Goal: Information Seeking & Learning: Find specific fact

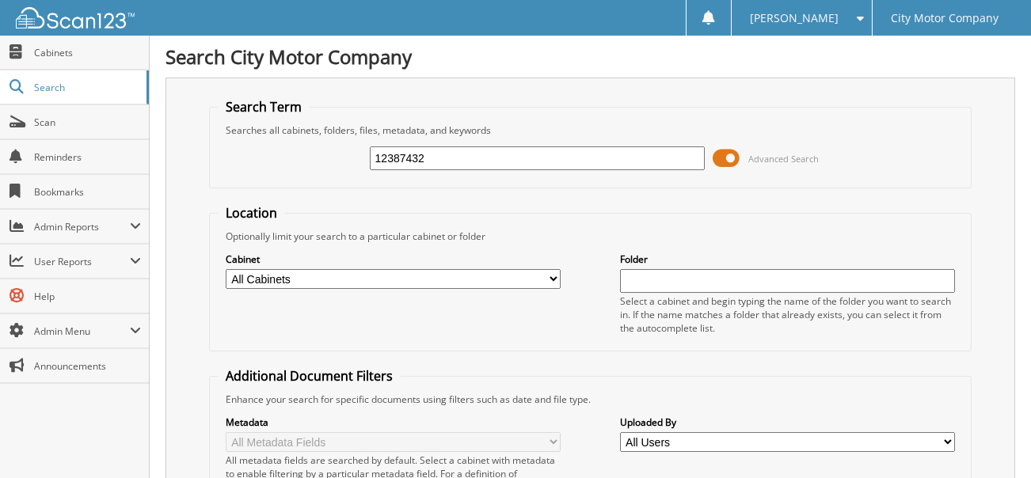
type input "12387432"
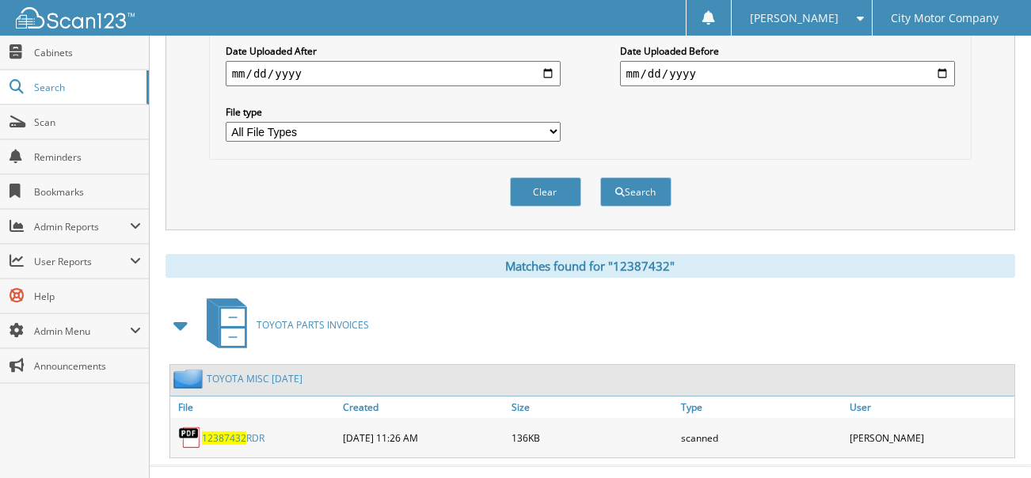
scroll to position [479, 0]
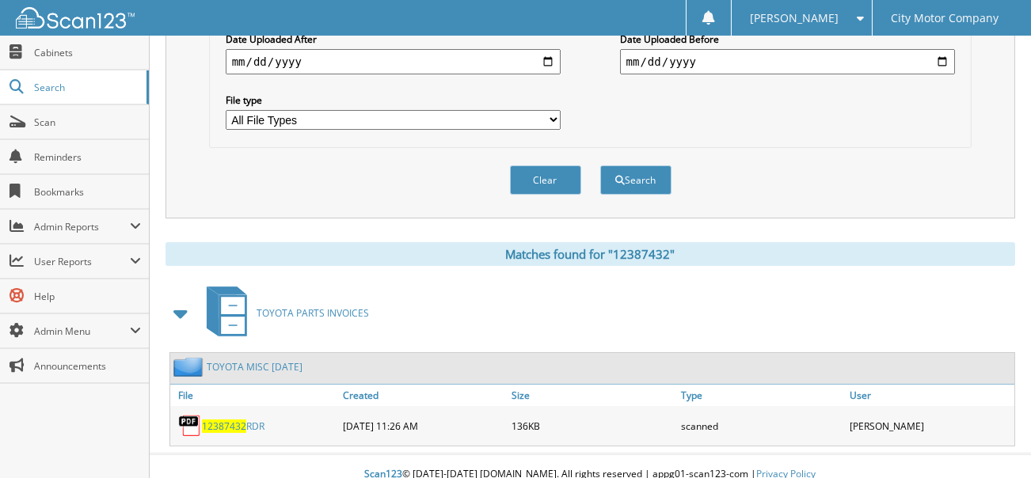
click at [228, 420] on span "12387432" at bounding box center [224, 426] width 44 height 13
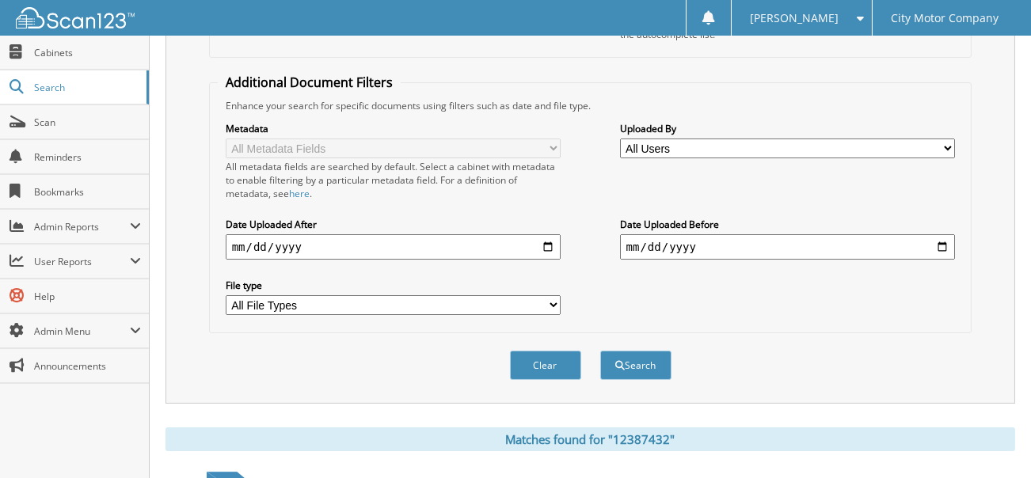
scroll to position [83, 0]
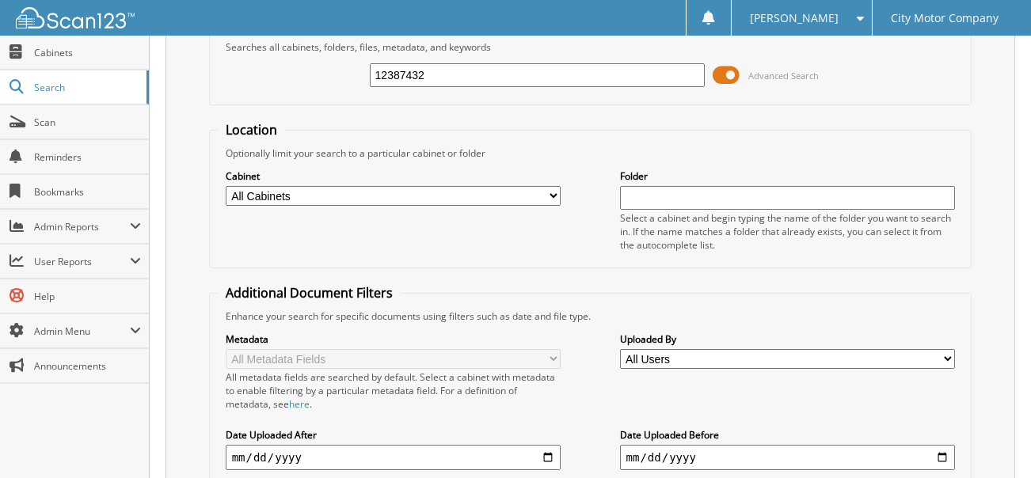
click at [461, 76] on input "12387432" at bounding box center [538, 75] width 336 height 24
type input "12392565"
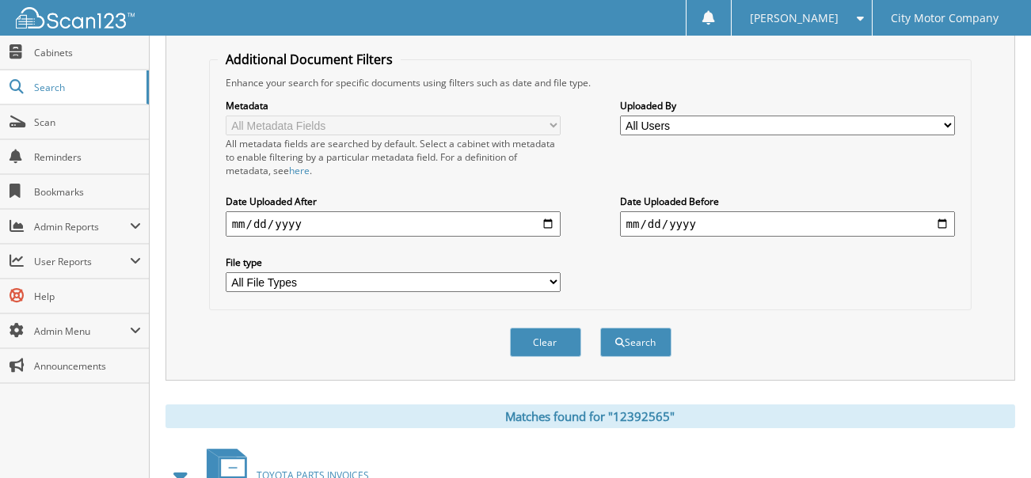
scroll to position [475, 0]
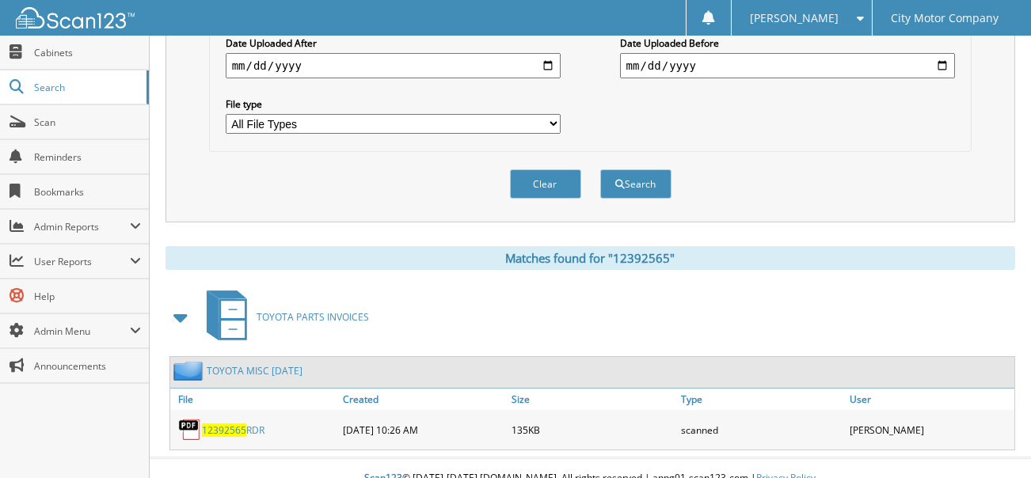
click at [238, 424] on span "12392565" at bounding box center [224, 430] width 44 height 13
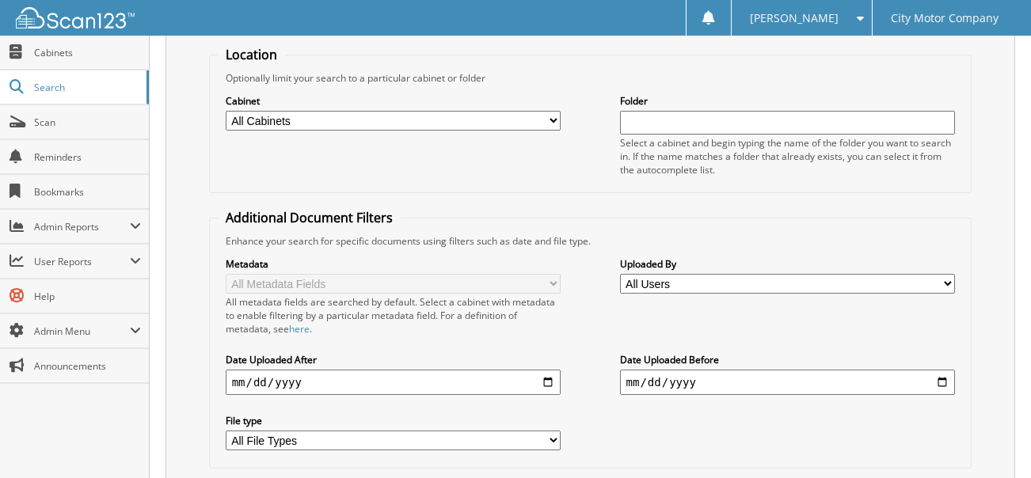
scroll to position [0, 0]
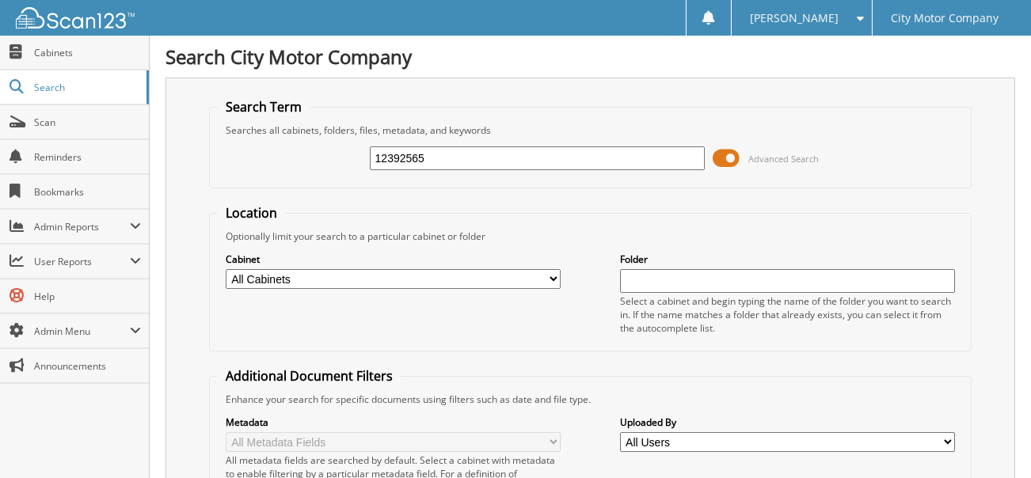
click at [437, 155] on input "12392565" at bounding box center [538, 159] width 336 height 24
click at [436, 154] on input "12392565" at bounding box center [538, 159] width 336 height 24
click at [435, 156] on input "12392565" at bounding box center [538, 159] width 336 height 24
type input "12401792"
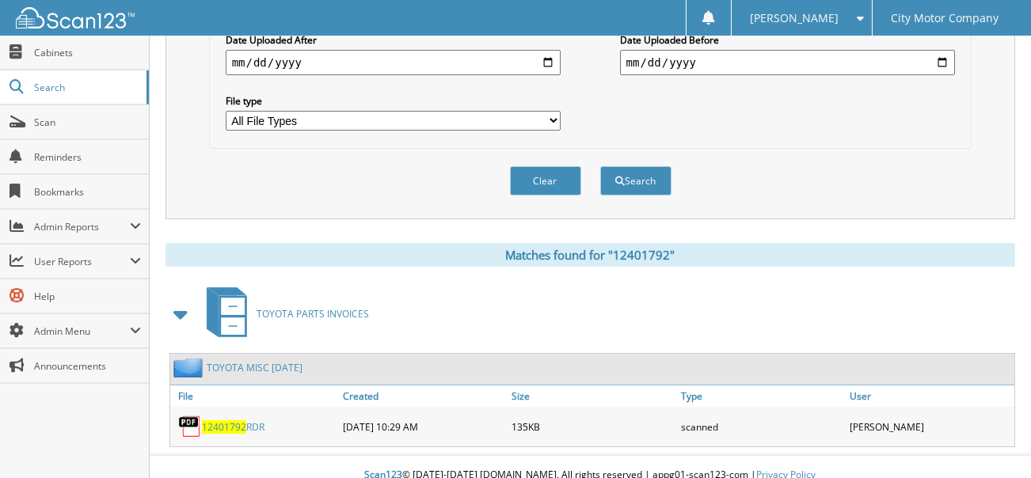
scroll to position [479, 0]
click at [230, 420] on span "12401792" at bounding box center [224, 426] width 44 height 13
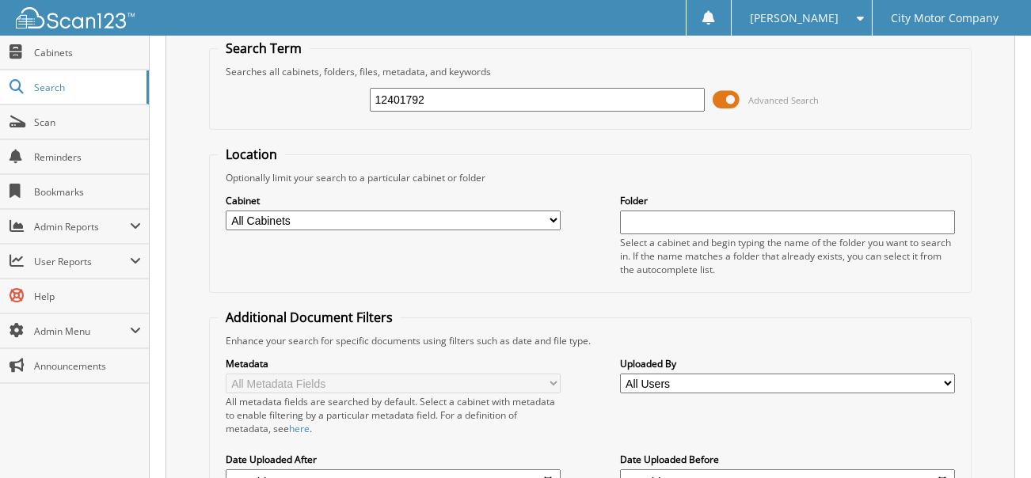
scroll to position [4, 0]
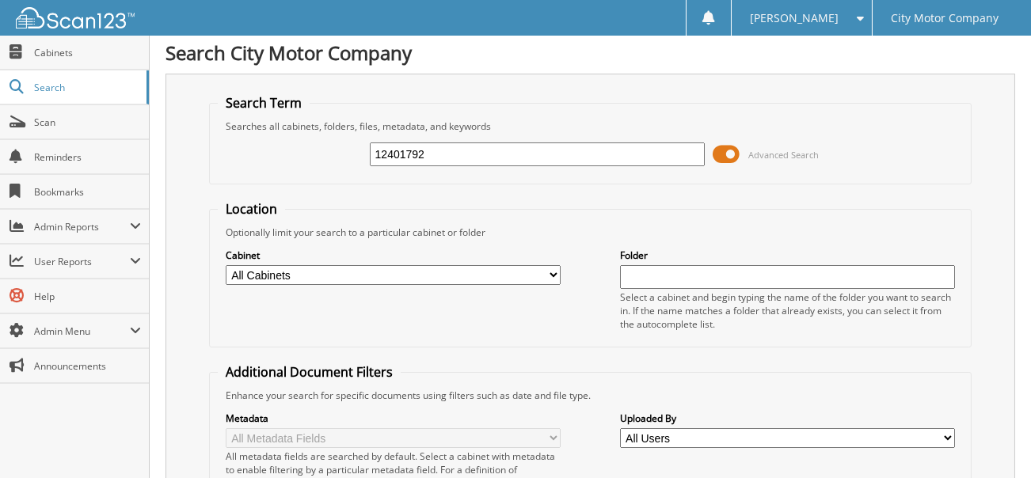
click at [470, 151] on input "12401792" at bounding box center [538, 155] width 336 height 24
click at [470, 152] on input "12401792" at bounding box center [538, 155] width 336 height 24
type input "12404542"
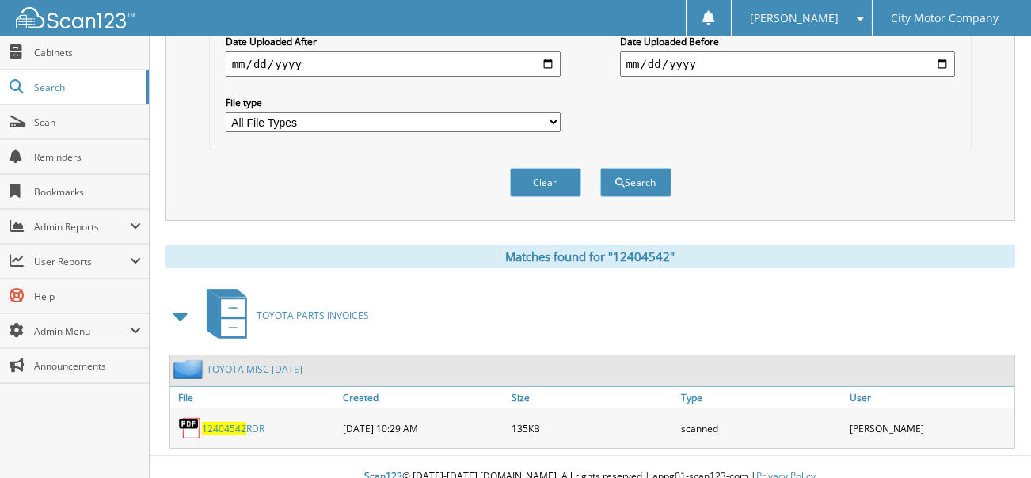
scroll to position [479, 0]
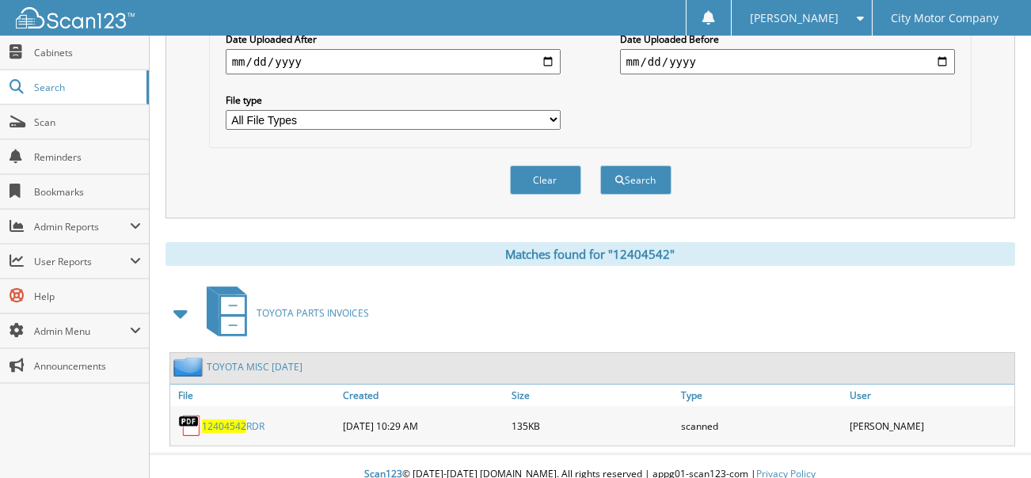
click at [230, 420] on span "12404542" at bounding box center [224, 426] width 44 height 13
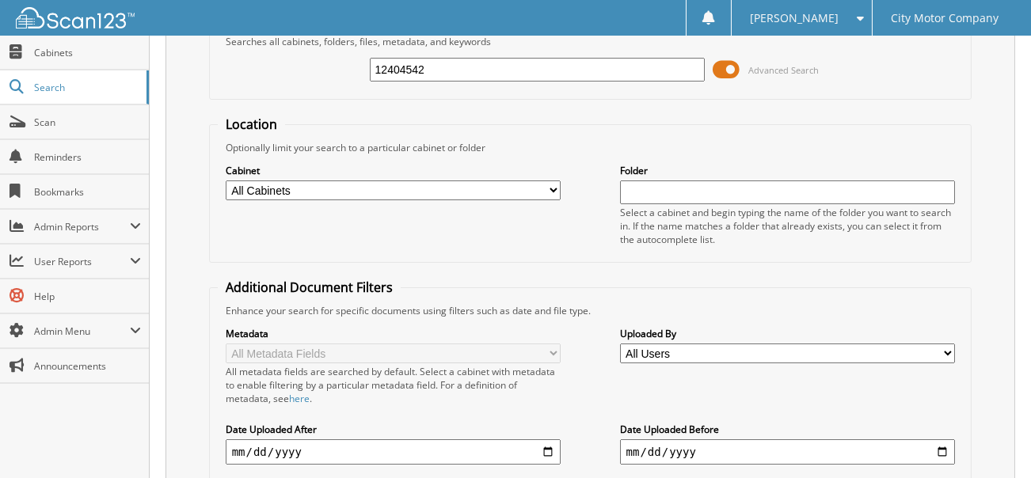
scroll to position [0, 0]
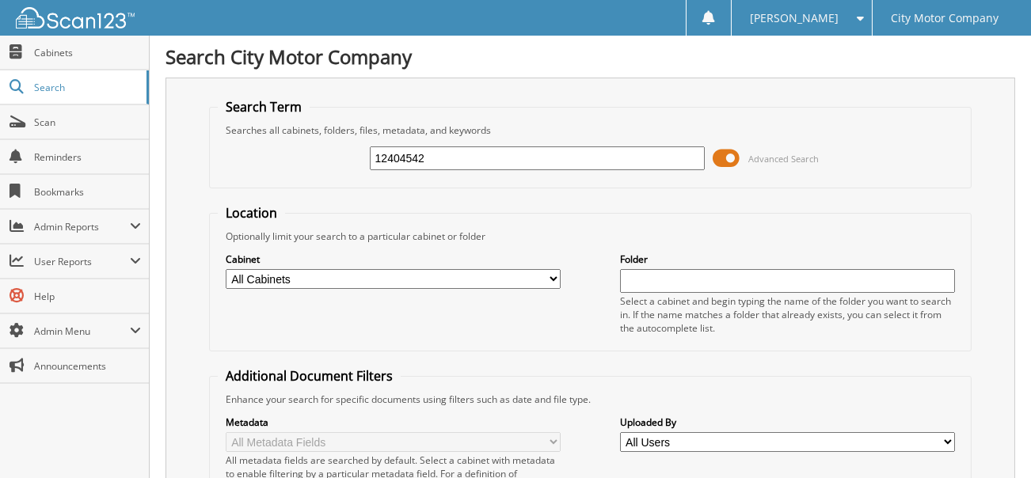
click at [444, 157] on input "12404542" at bounding box center [538, 159] width 336 height 24
type input "12398554"
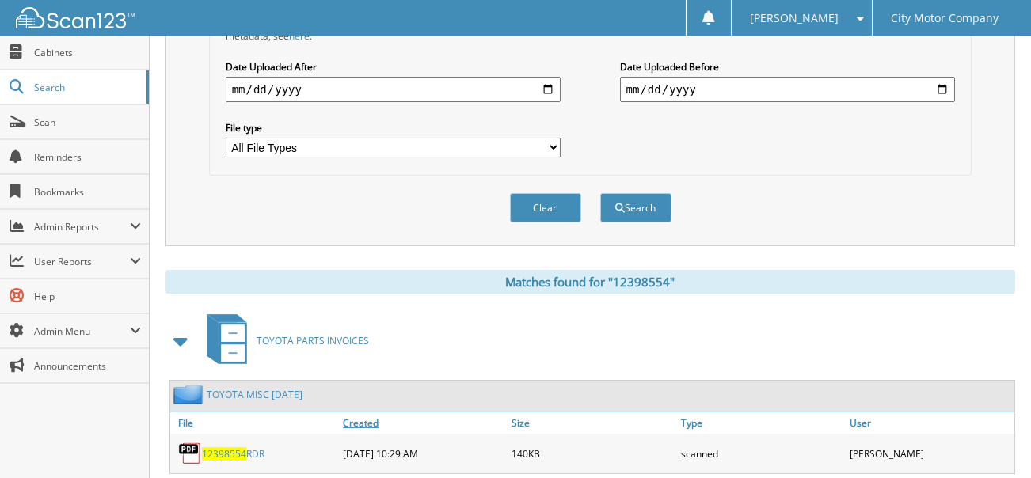
scroll to position [475, 0]
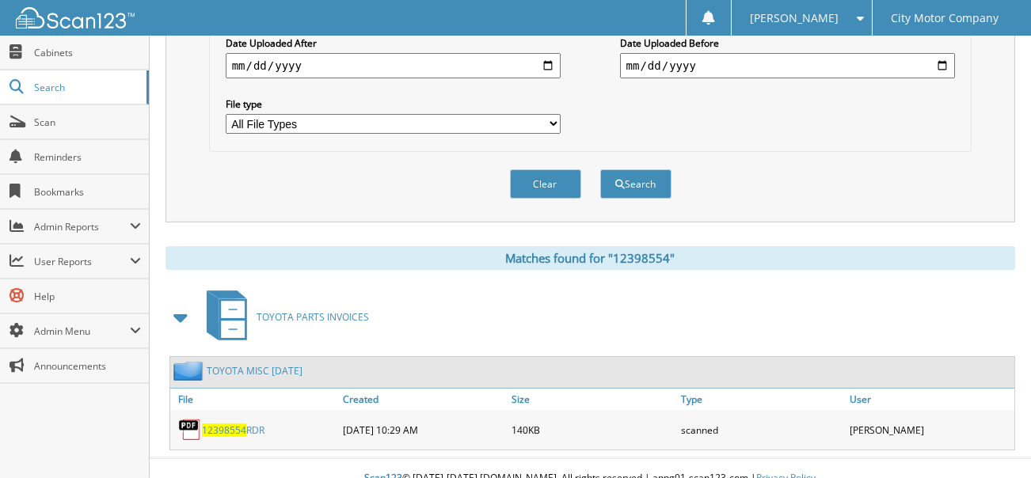
click at [234, 424] on span "12398554" at bounding box center [224, 430] width 44 height 13
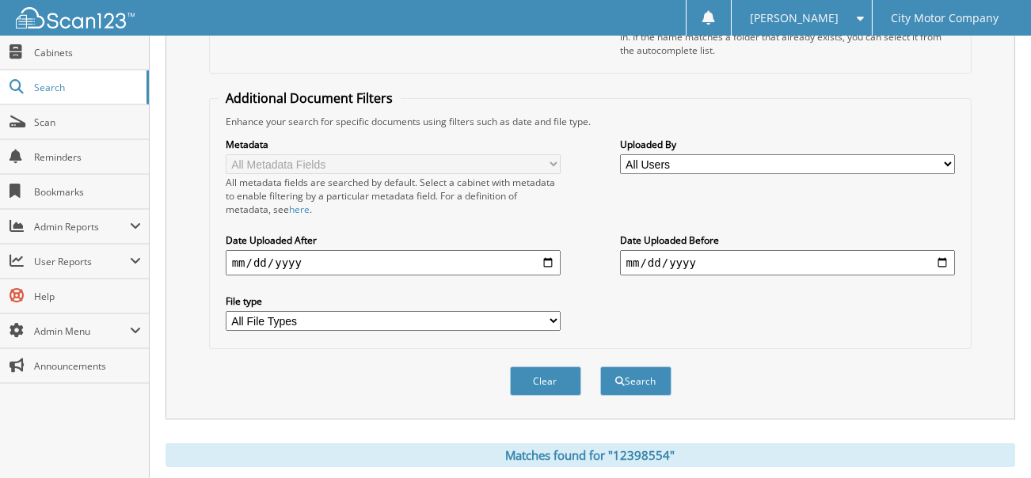
scroll to position [79, 0]
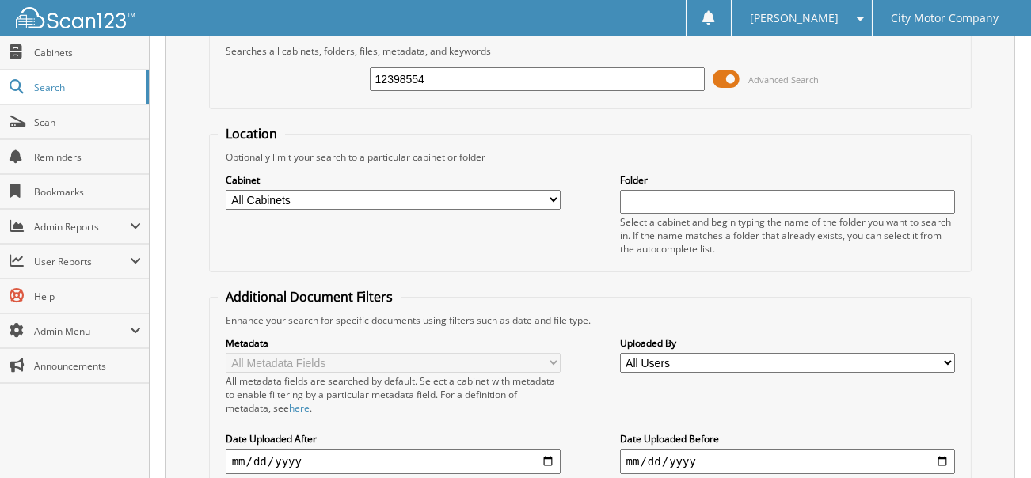
click at [462, 79] on input "12398554" at bounding box center [538, 79] width 336 height 24
type input "12401729"
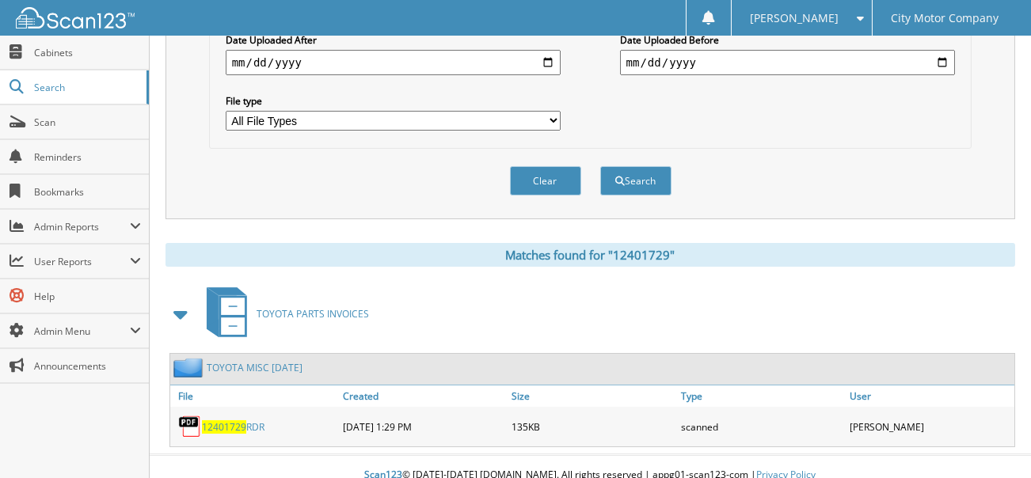
scroll to position [479, 0]
click at [238, 420] on span "12401729" at bounding box center [224, 426] width 44 height 13
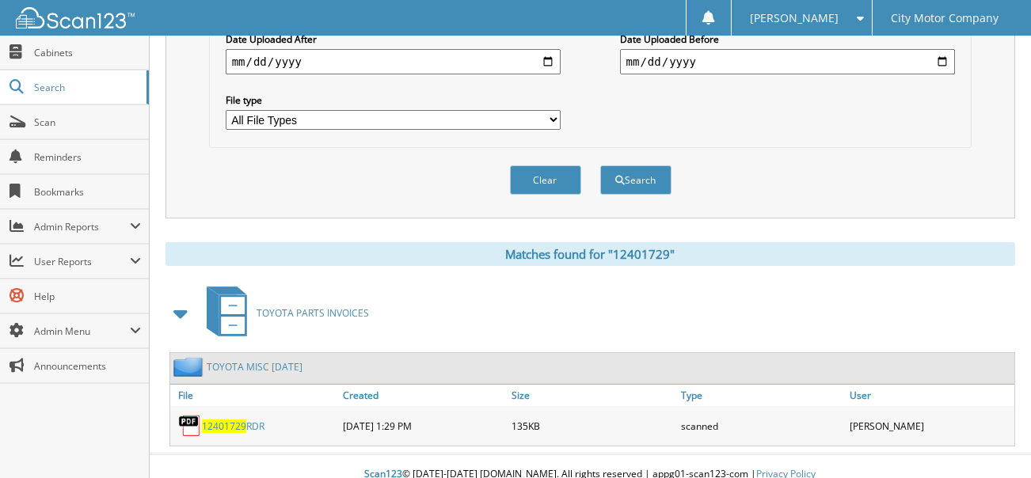
click at [212, 420] on span "12401729" at bounding box center [224, 426] width 44 height 13
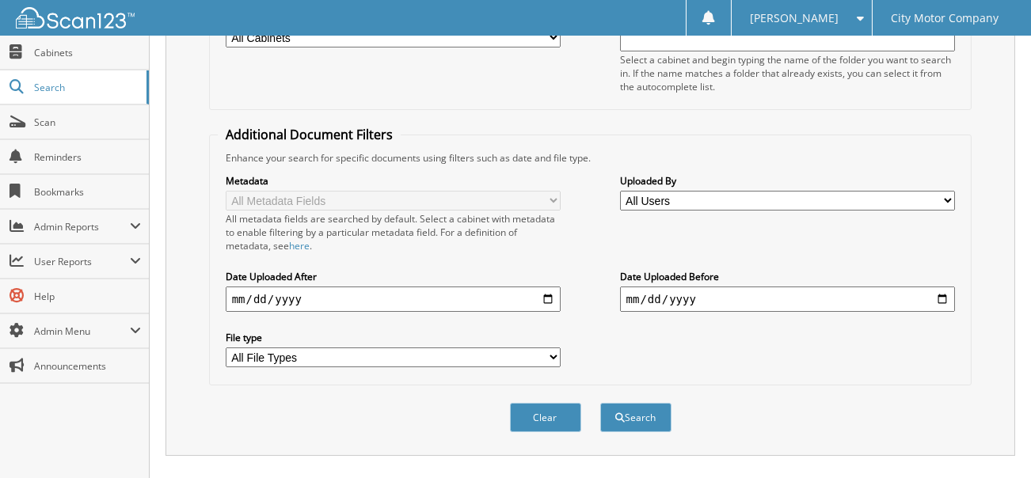
scroll to position [4, 0]
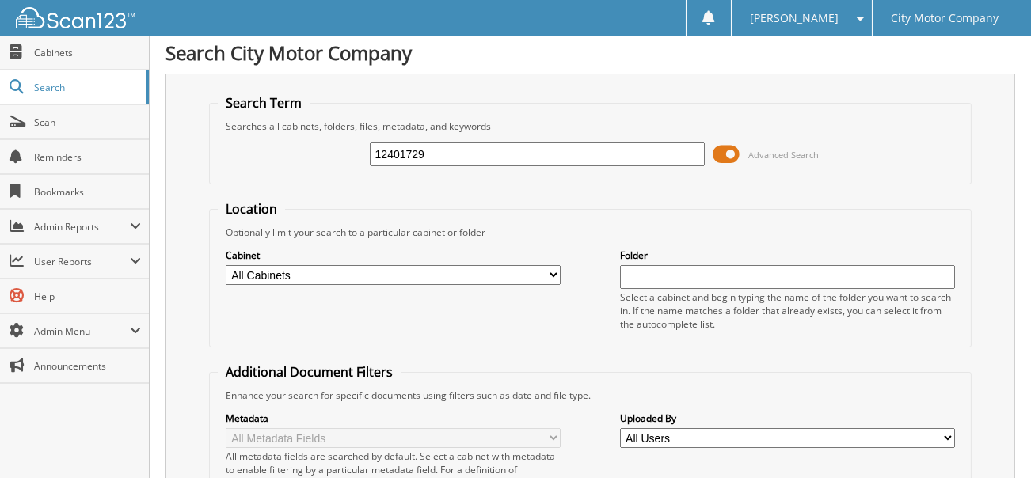
click at [451, 145] on input "12401729" at bounding box center [538, 155] width 336 height 24
click at [449, 147] on input "12401729" at bounding box center [538, 155] width 336 height 24
click at [446, 151] on input "12401729" at bounding box center [538, 155] width 336 height 24
click at [443, 154] on input "12401729" at bounding box center [538, 155] width 336 height 24
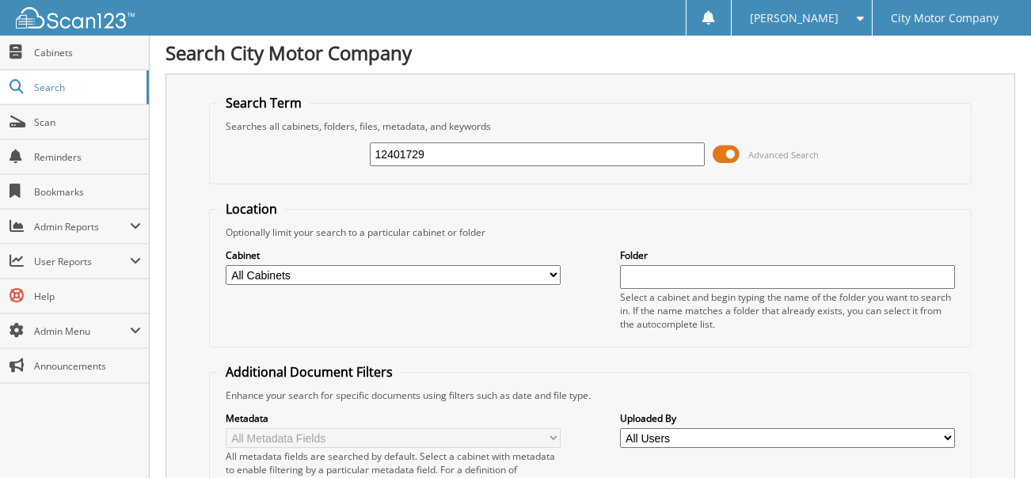
click at [443, 154] on input "12401729" at bounding box center [538, 155] width 336 height 24
type input "12416599"
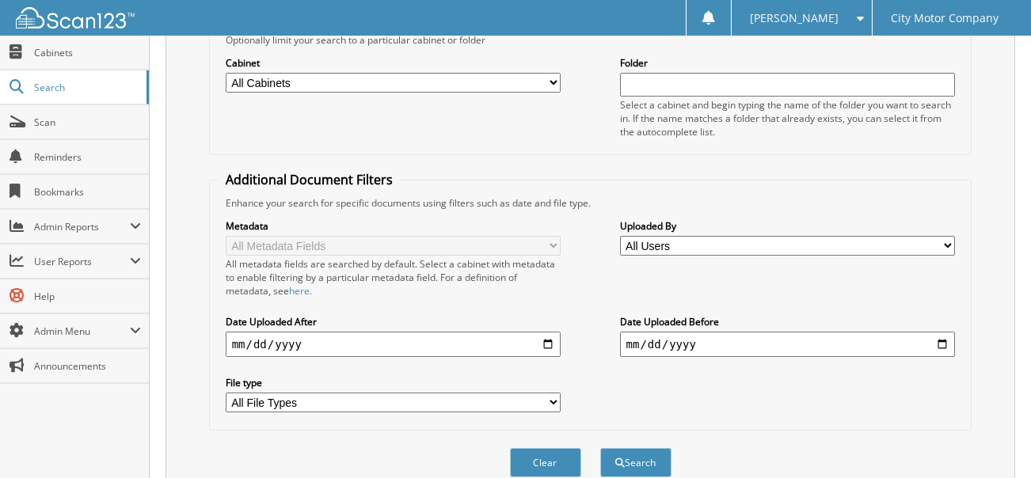
scroll to position [475, 0]
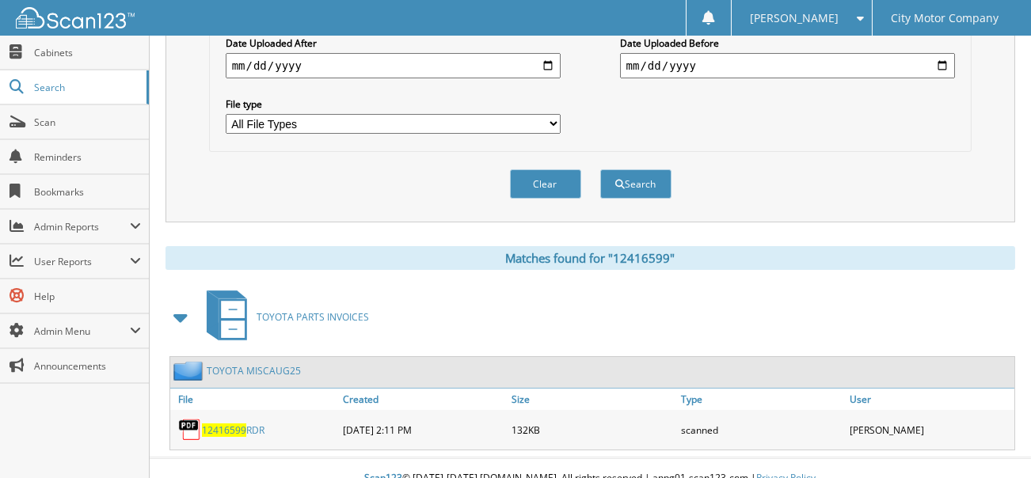
click at [216, 424] on span "12416599" at bounding box center [224, 430] width 44 height 13
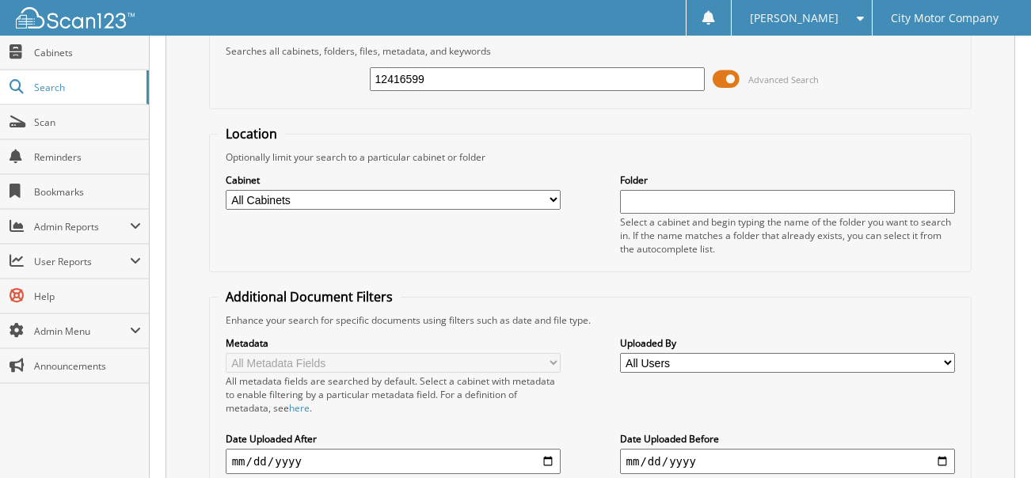
click at [466, 70] on input "12416599" at bounding box center [538, 79] width 336 height 24
type input "12416988"
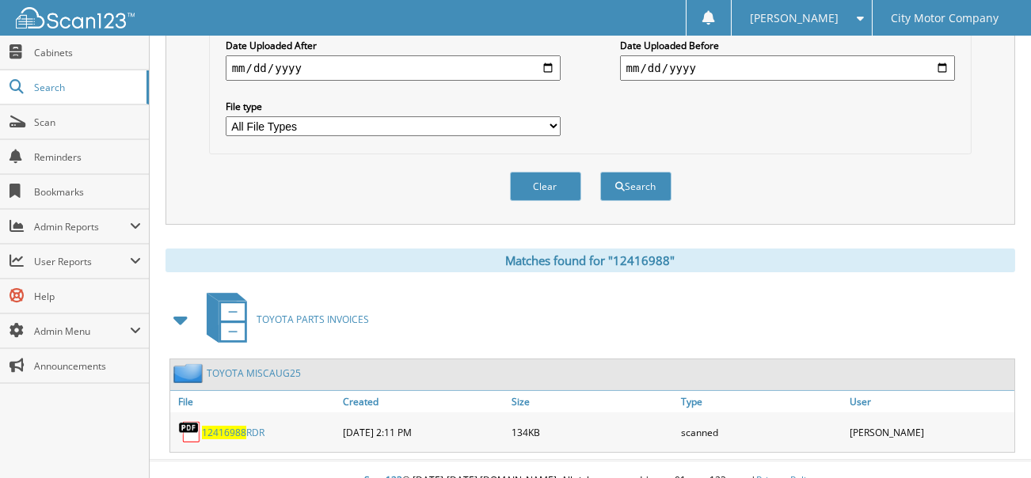
scroll to position [479, 0]
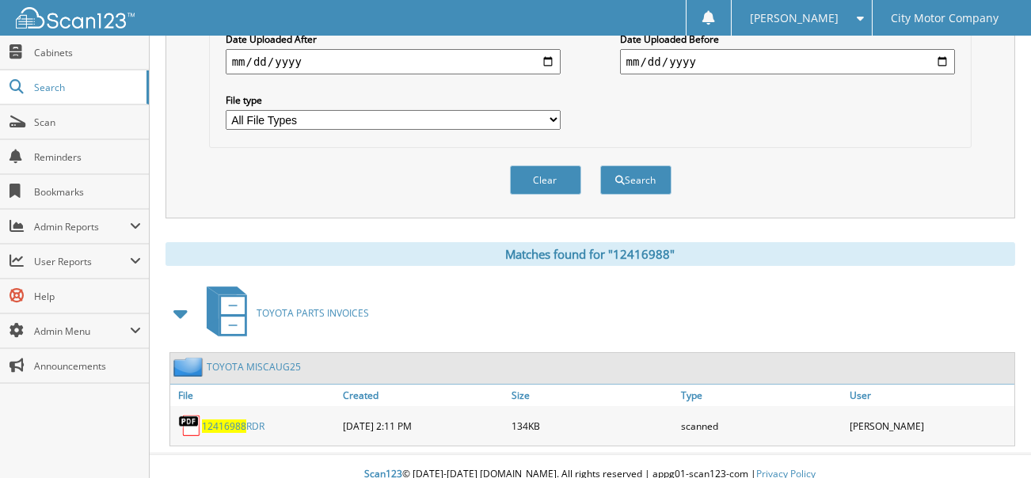
click at [217, 420] on span "12416988" at bounding box center [224, 426] width 44 height 13
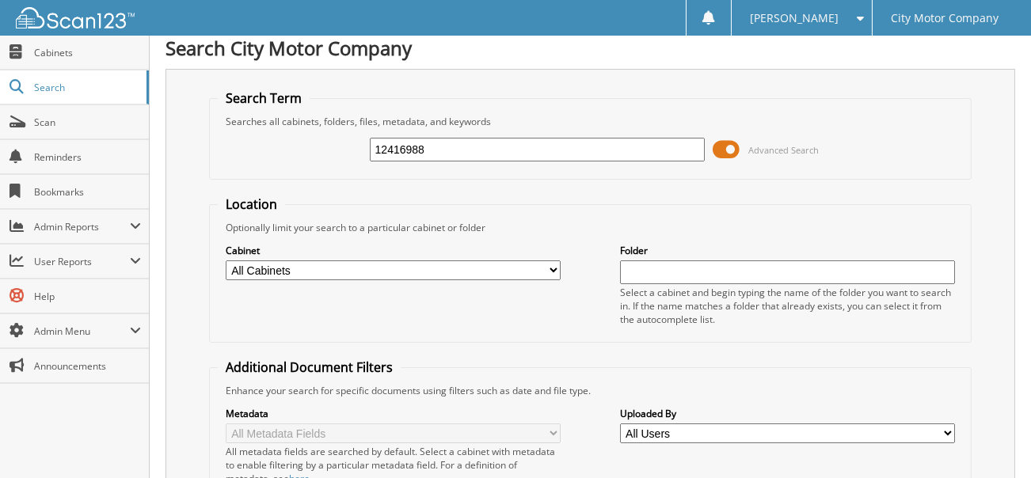
scroll to position [4, 0]
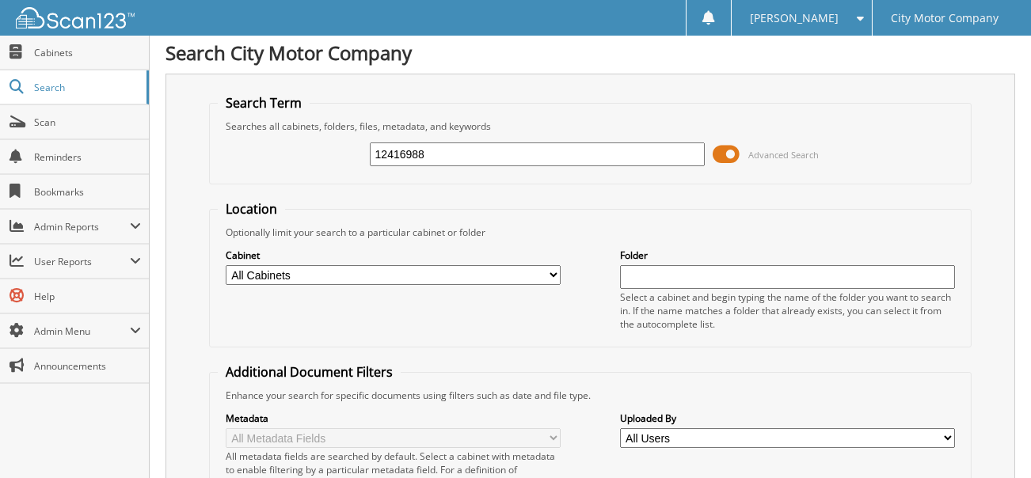
click at [431, 152] on input "12416988" at bounding box center [538, 155] width 336 height 24
click at [429, 156] on input "12416988" at bounding box center [538, 155] width 336 height 24
click at [430, 157] on input "12416988" at bounding box center [538, 155] width 336 height 24
type input "12429812"
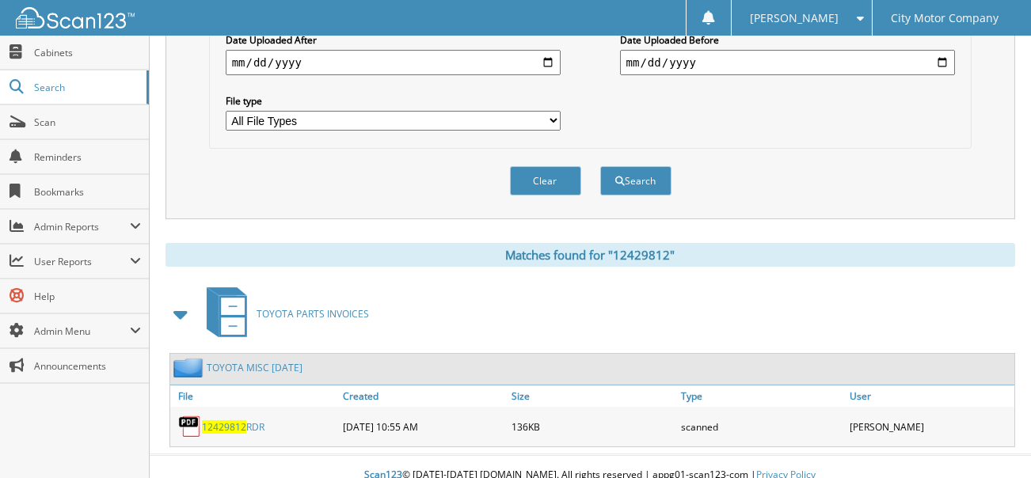
scroll to position [479, 0]
click at [239, 420] on span "12429812" at bounding box center [224, 426] width 44 height 13
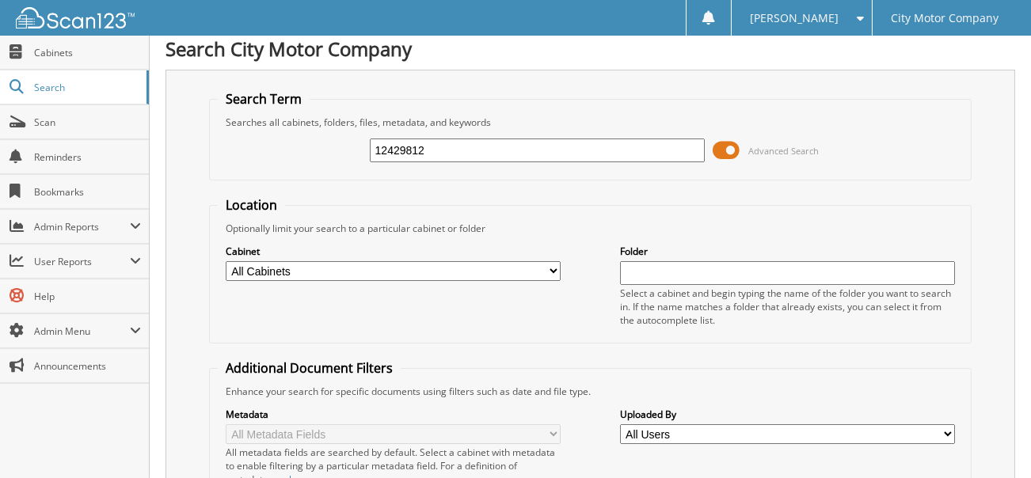
scroll to position [0, 0]
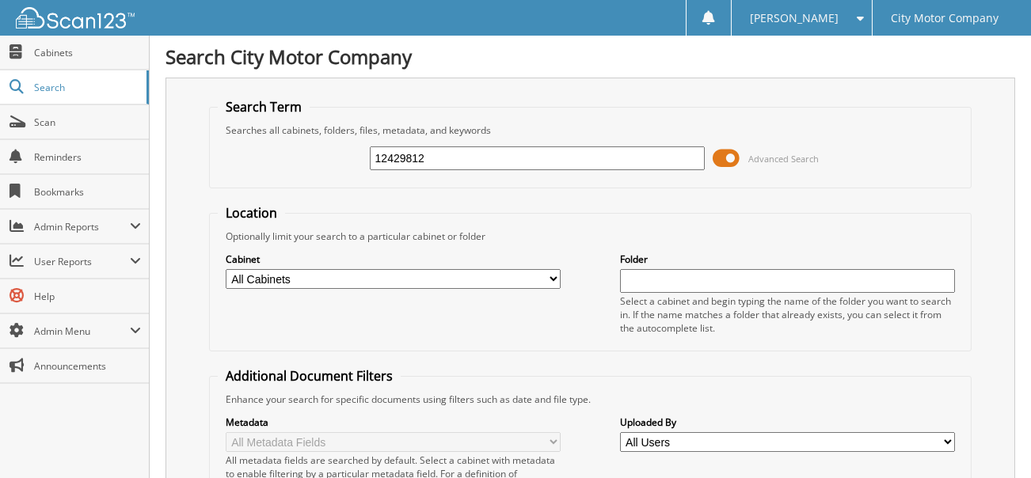
click at [453, 158] on input "12429812" at bounding box center [538, 159] width 336 height 24
type input "12433001"
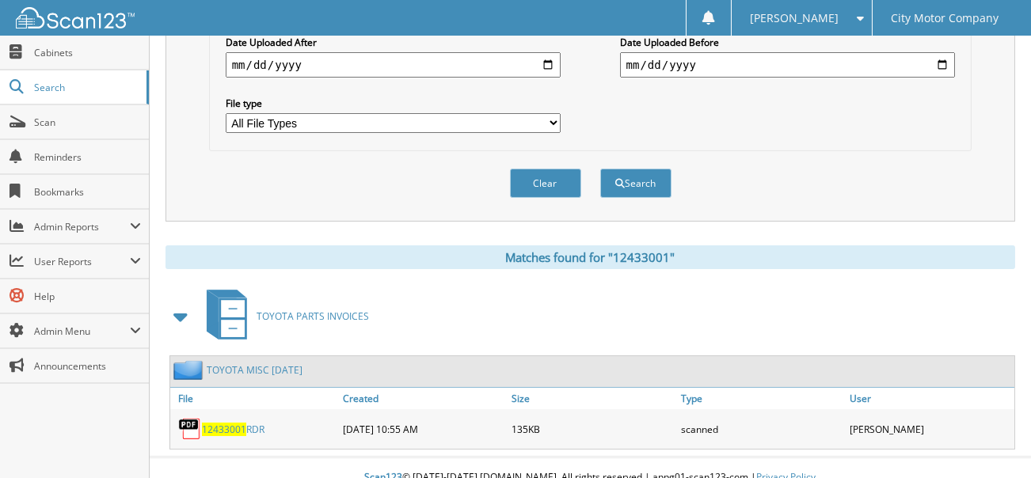
scroll to position [479, 0]
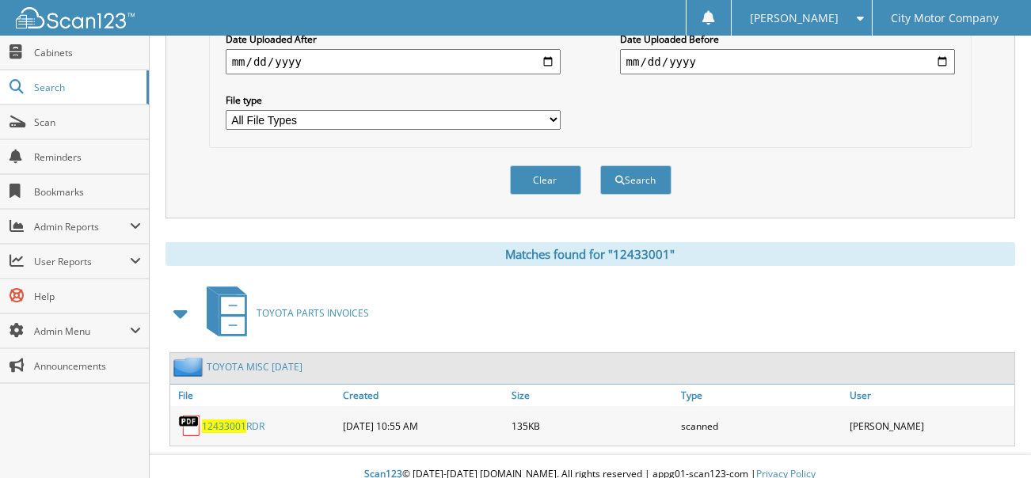
click at [227, 420] on span "12433001" at bounding box center [224, 426] width 44 height 13
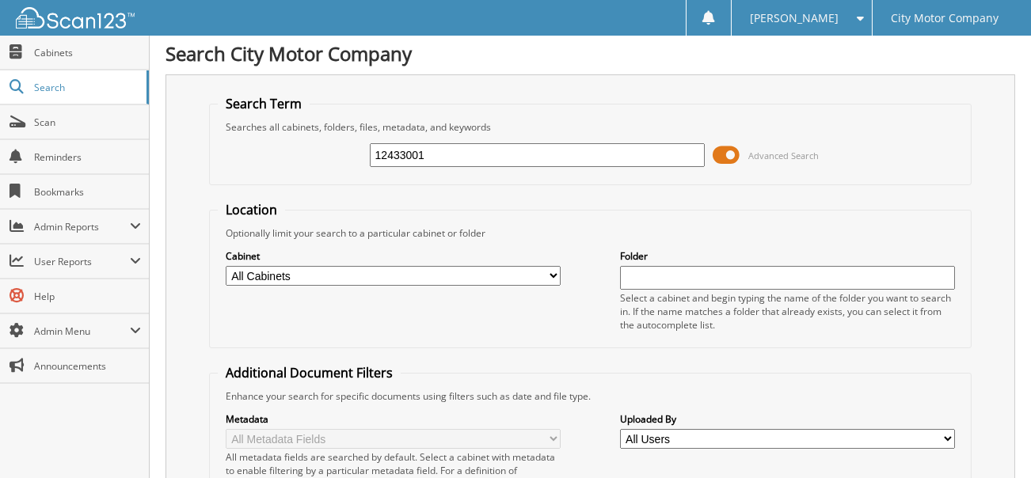
scroll to position [0, 0]
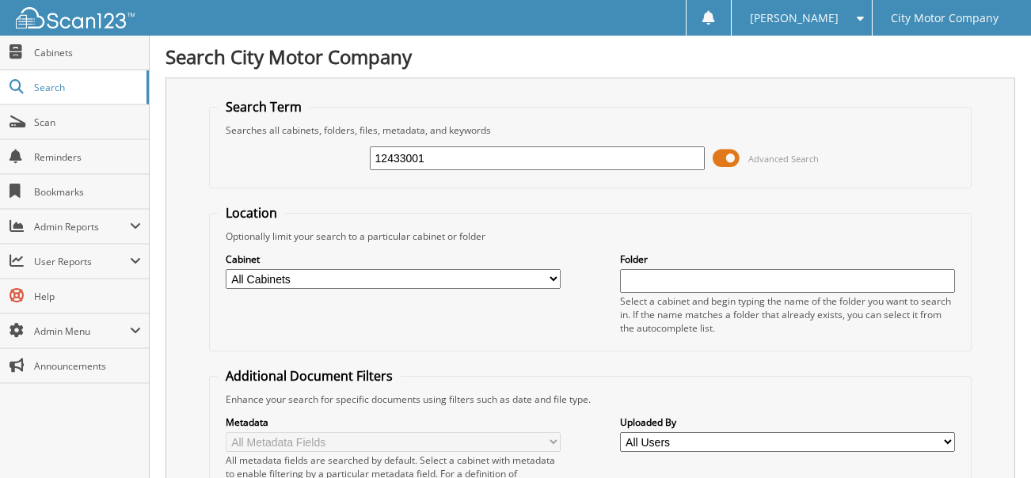
click at [427, 154] on input "12433001" at bounding box center [538, 159] width 336 height 24
click at [426, 155] on input "12433001" at bounding box center [538, 159] width 336 height 24
type input "12410266"
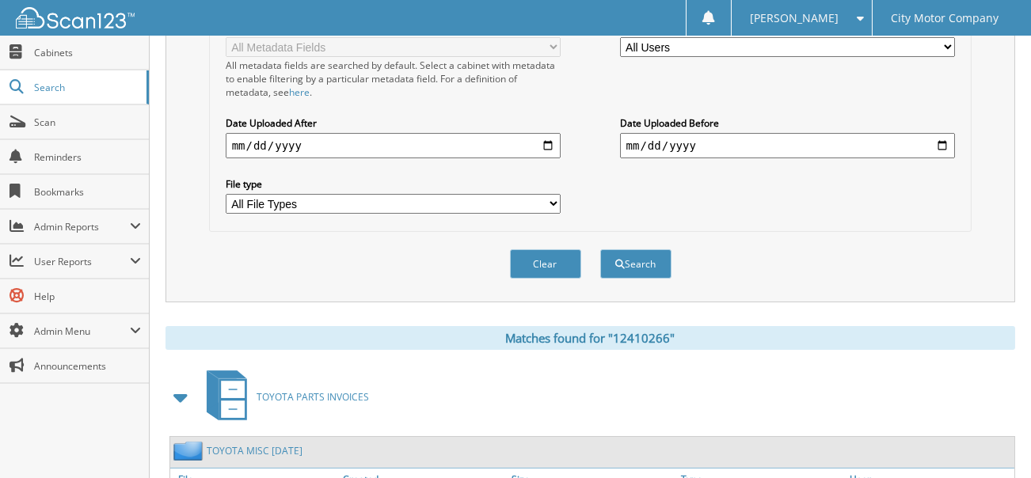
scroll to position [479, 0]
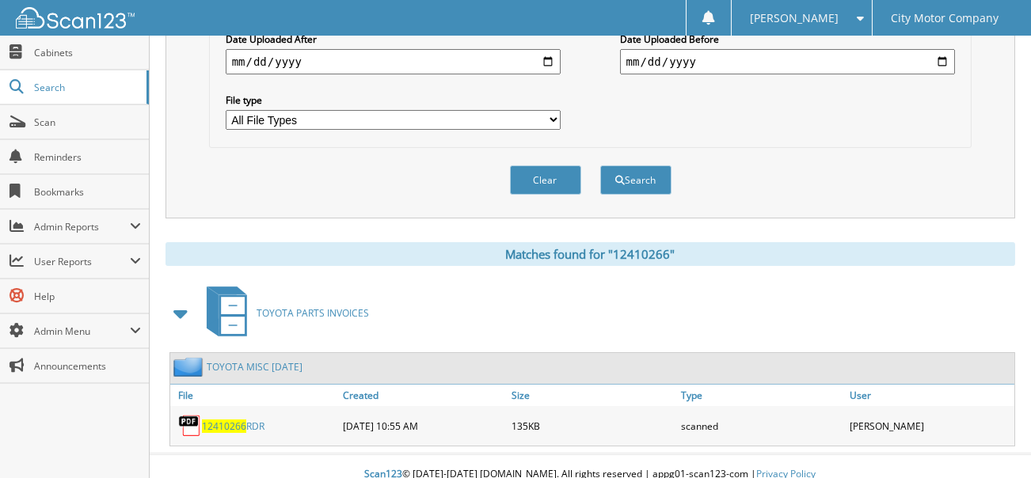
click at [229, 420] on span "12410266" at bounding box center [224, 426] width 44 height 13
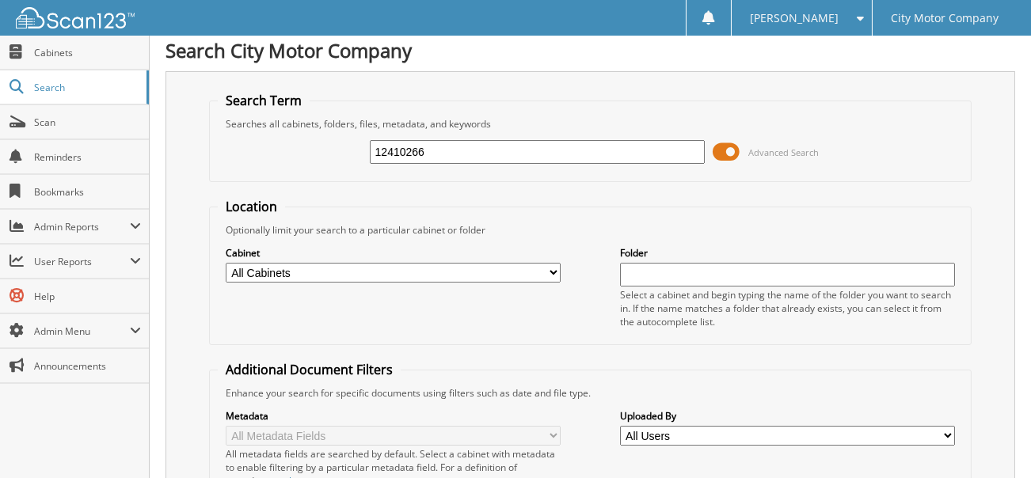
scroll to position [4, 0]
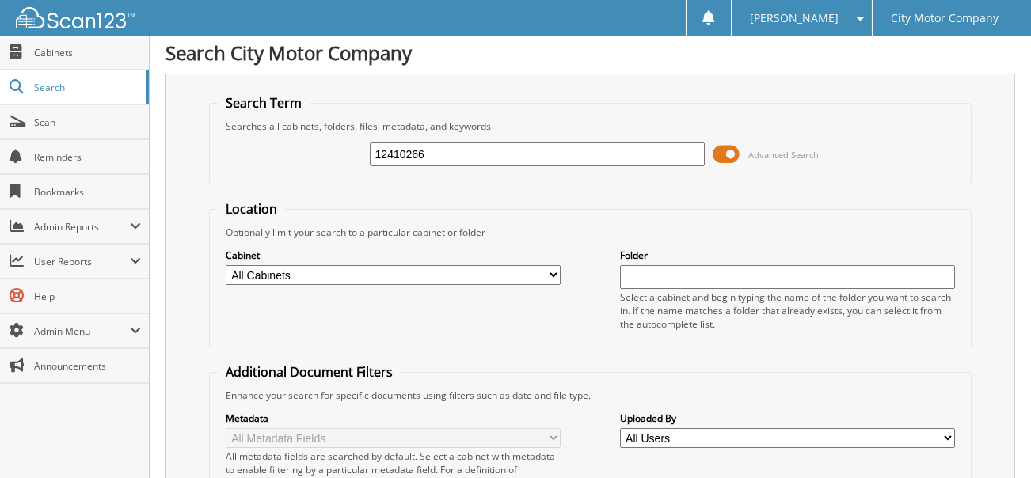
click at [453, 158] on input "12410266" at bounding box center [538, 155] width 336 height 24
click at [452, 158] on input "12410266" at bounding box center [538, 155] width 336 height 24
click at [448, 160] on input "12410266" at bounding box center [538, 155] width 336 height 24
type input "12441620"
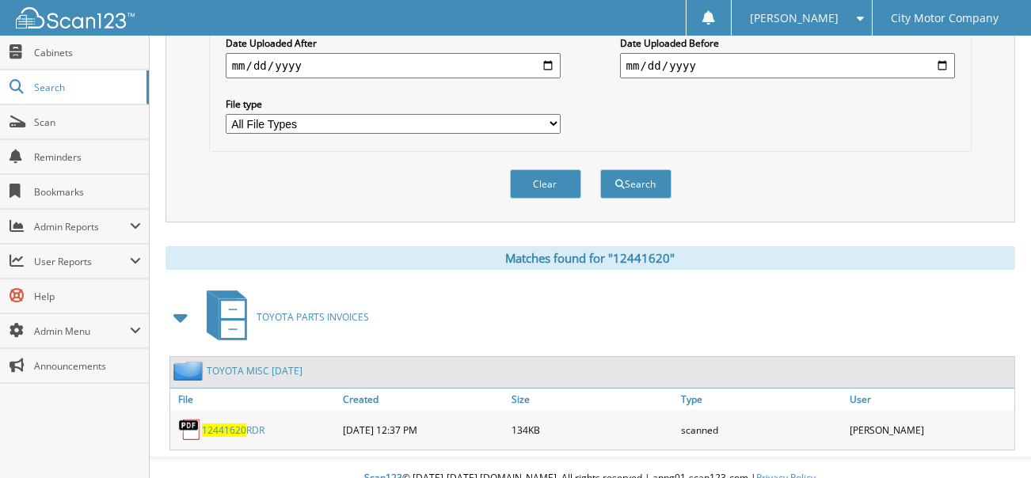
scroll to position [479, 0]
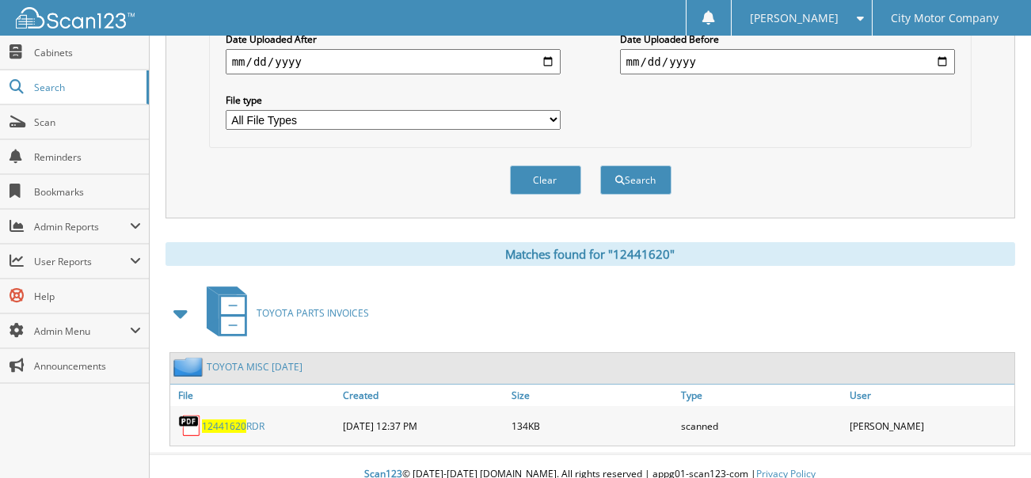
click at [229, 420] on span "12441620" at bounding box center [224, 426] width 44 height 13
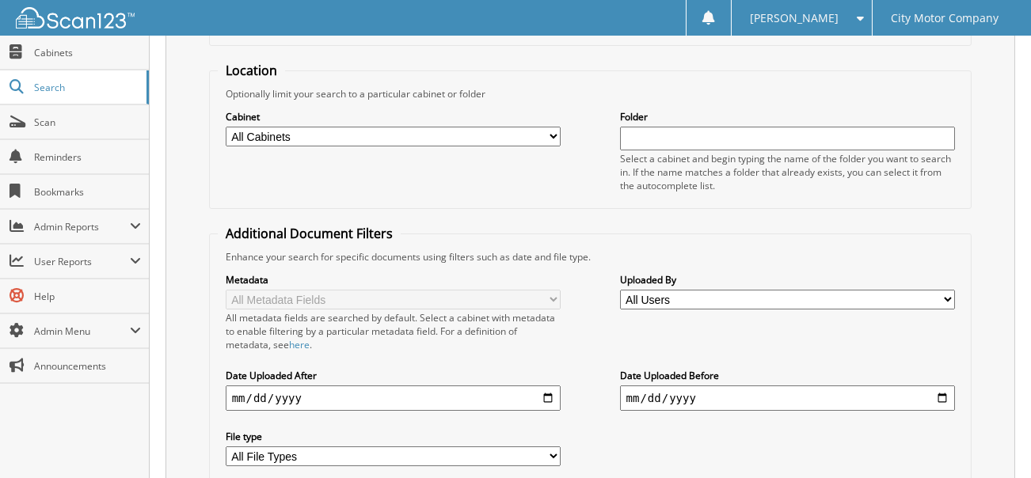
scroll to position [83, 0]
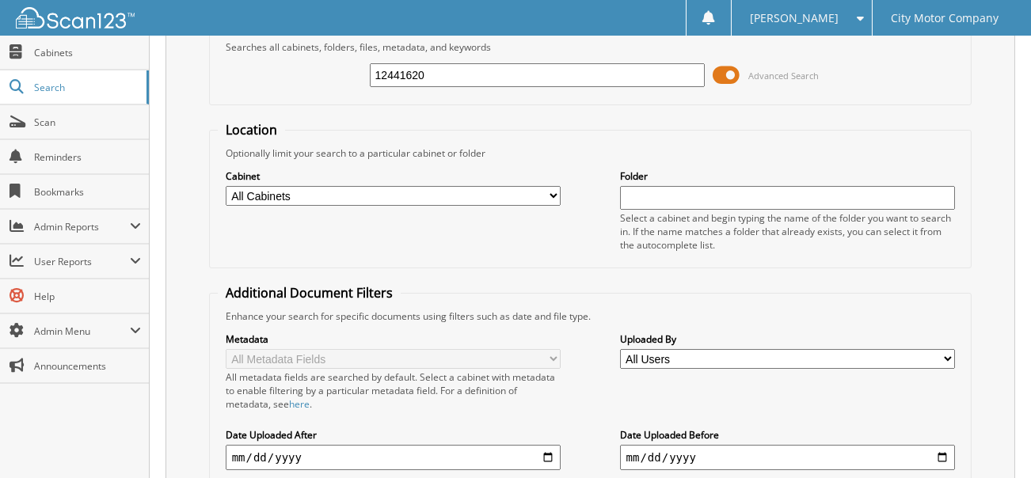
click at [443, 75] on input "12441620" at bounding box center [538, 75] width 336 height 24
type input "12441621"
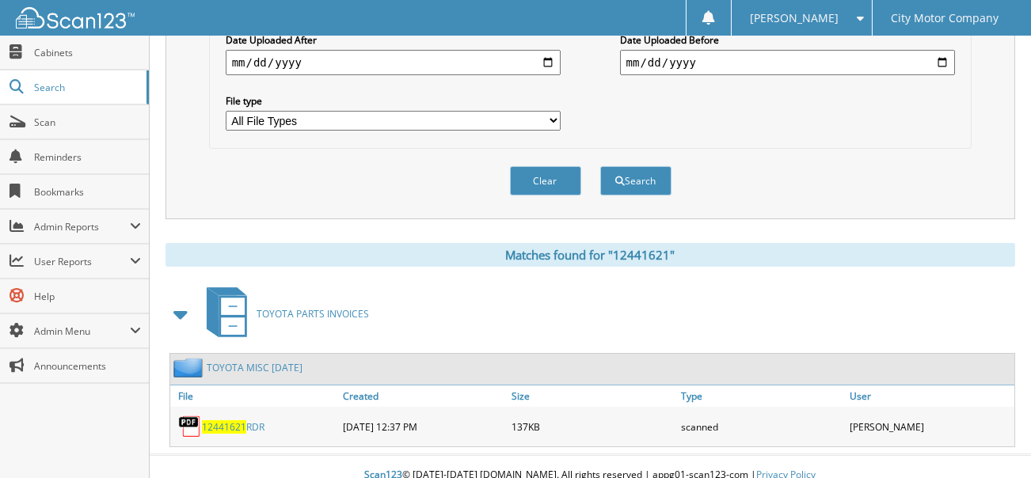
scroll to position [479, 0]
click at [229, 420] on span "12441621" at bounding box center [224, 426] width 44 height 13
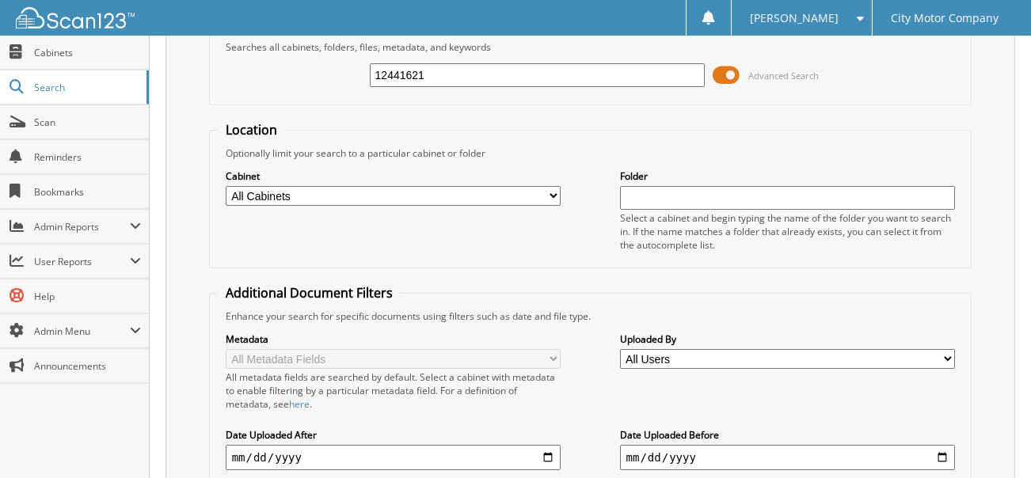
scroll to position [0, 0]
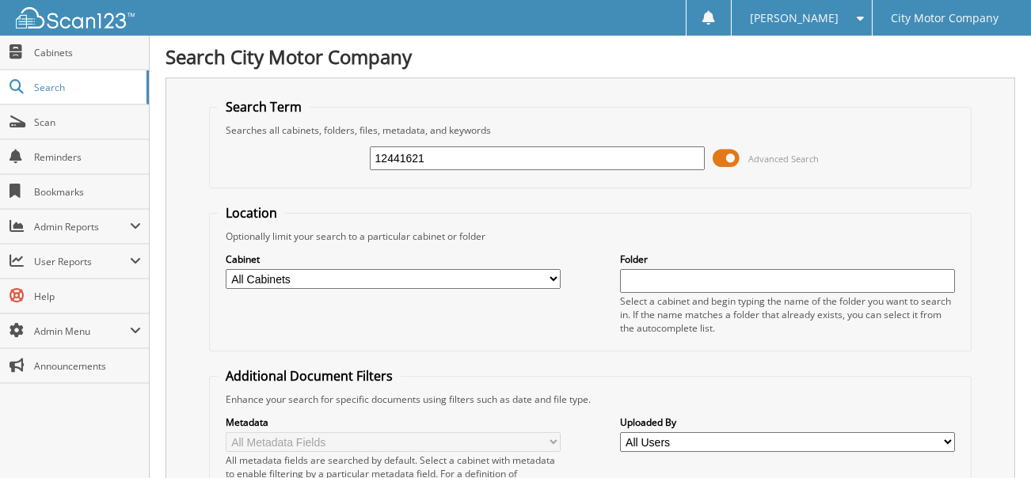
click at [461, 159] on input "12441621" at bounding box center [538, 159] width 336 height 24
click at [461, 160] on input "12441621" at bounding box center [538, 159] width 336 height 24
type input "12441628"
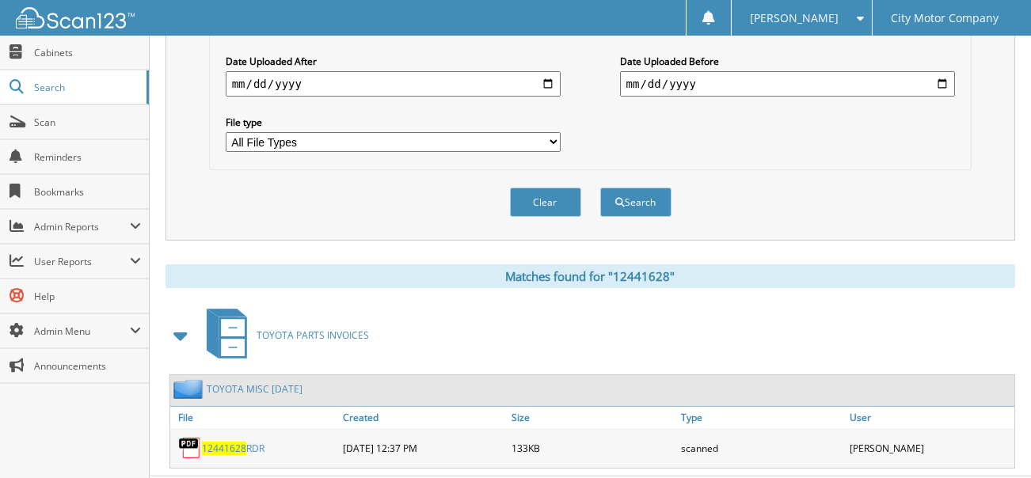
scroll to position [475, 0]
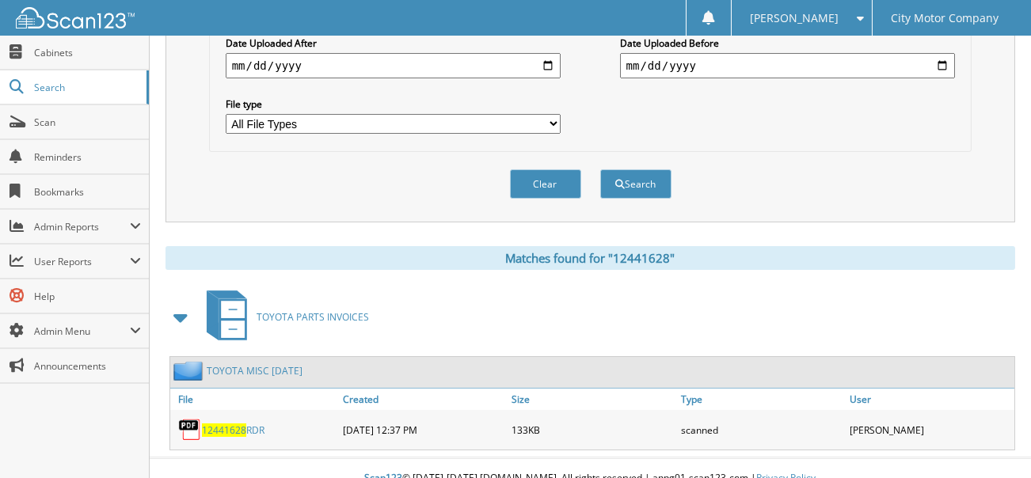
click at [236, 424] on span "12441628" at bounding box center [224, 430] width 44 height 13
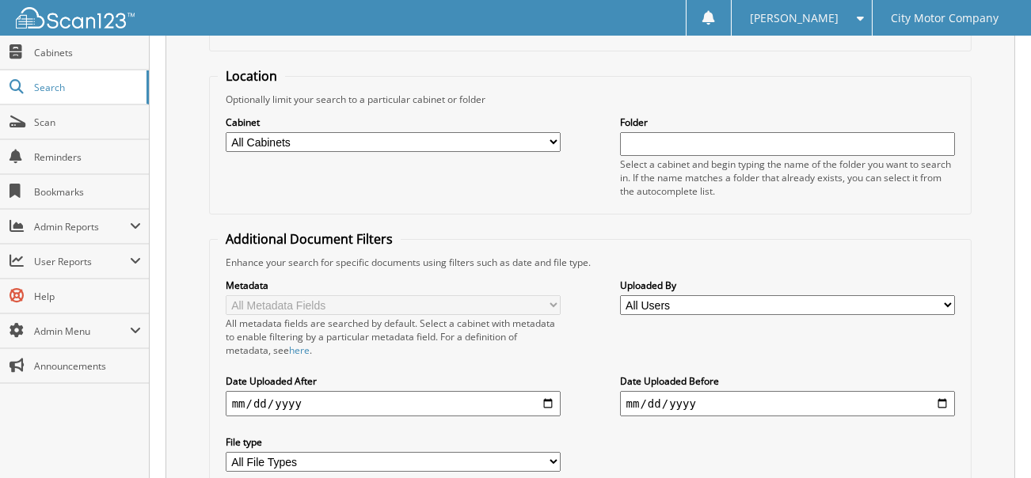
scroll to position [0, 0]
